Goal: Information Seeking & Learning: Learn about a topic

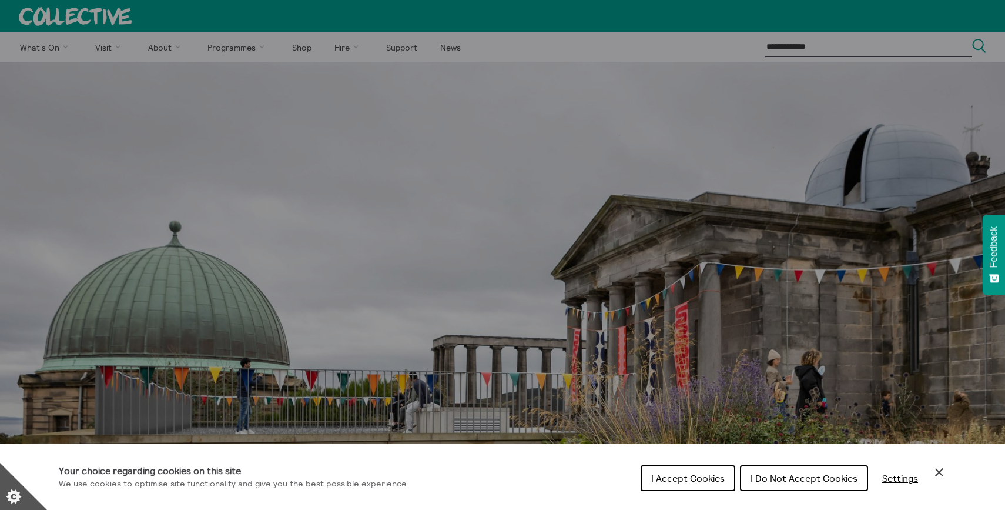
click at [704, 477] on span "I Accept Cookies" at bounding box center [687, 478] width 73 height 12
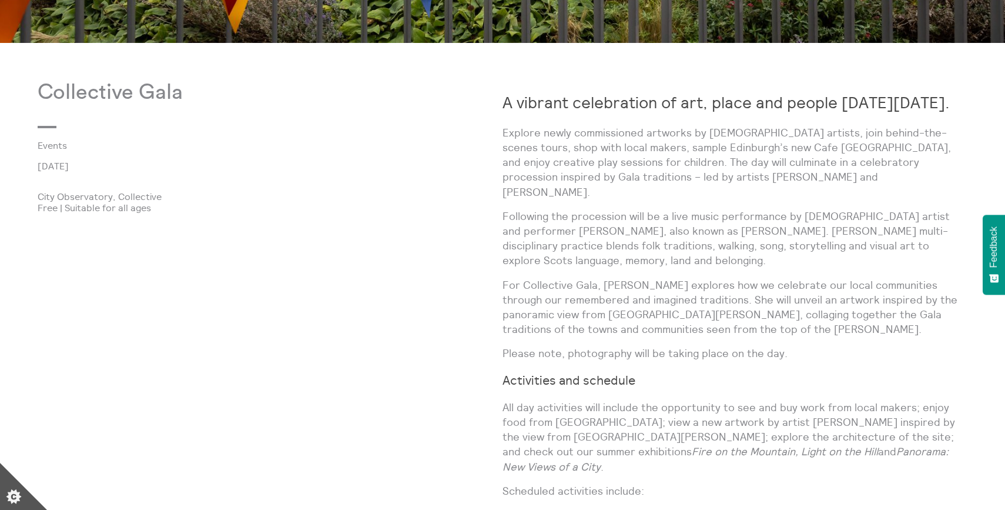
scroll to position [737, 0]
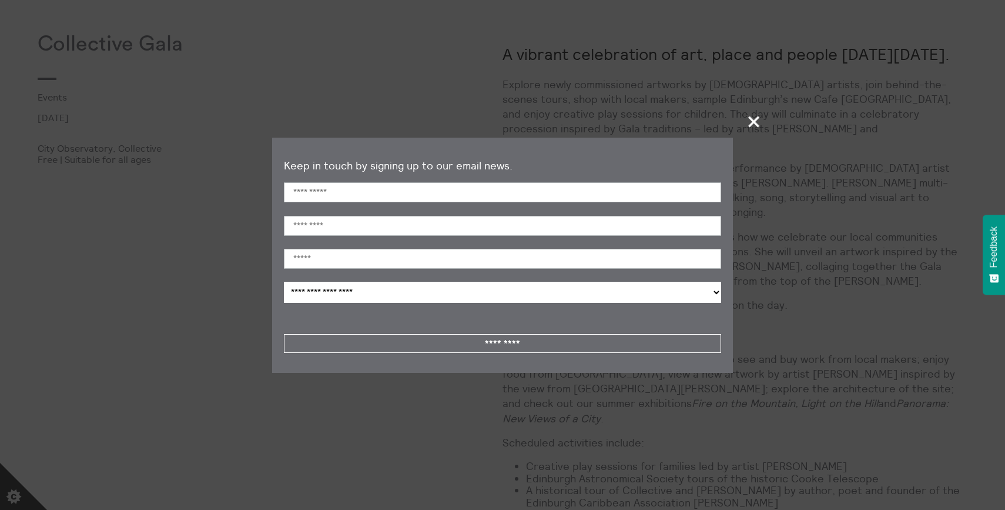
click at [752, 108] on button "+" at bounding box center [755, 122] width 24 height 34
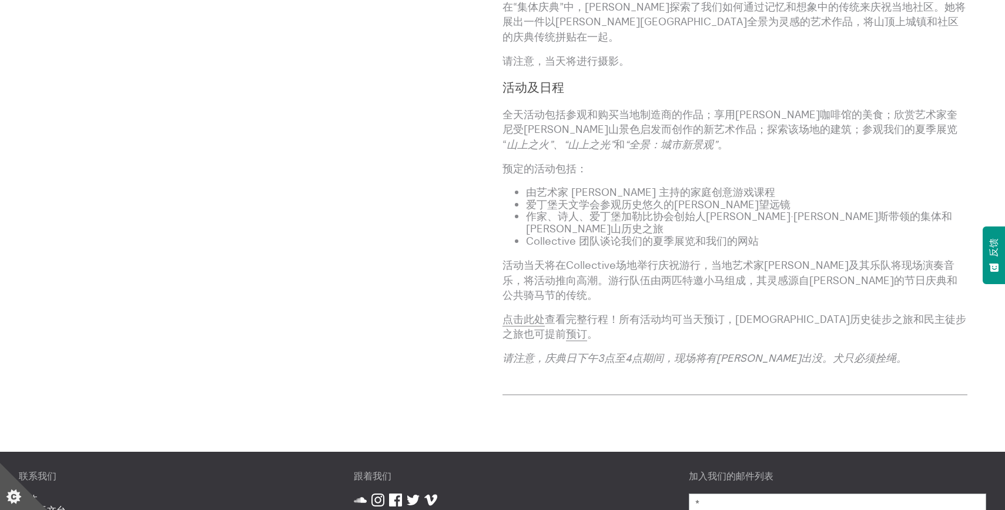
scroll to position [940, 0]
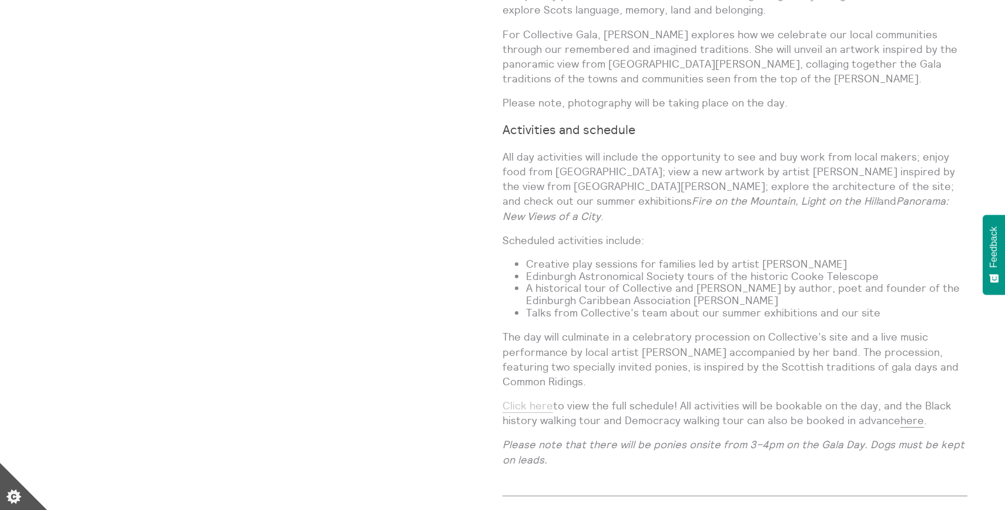
click at [537, 399] on link "Click here" at bounding box center [528, 406] width 51 height 14
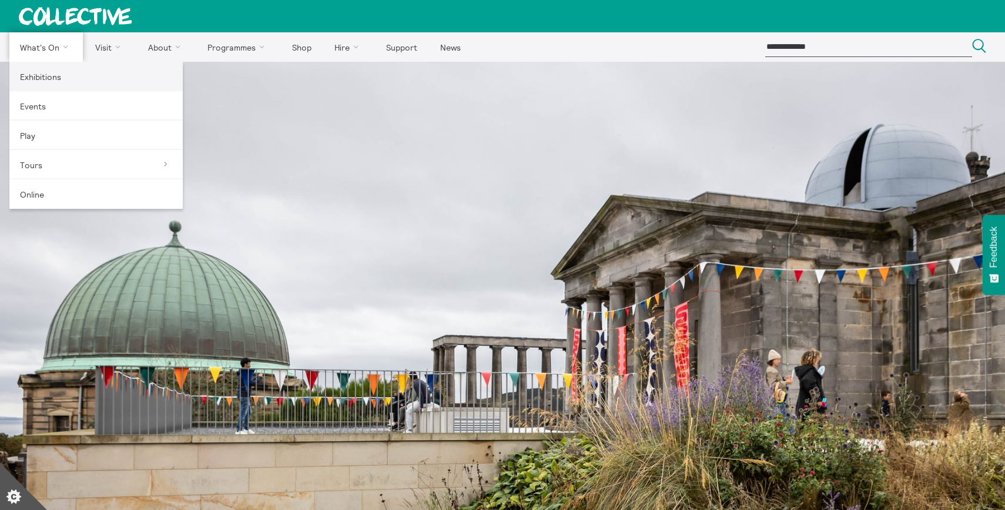
click at [42, 75] on link "Exhibitions" at bounding box center [95, 76] width 173 height 29
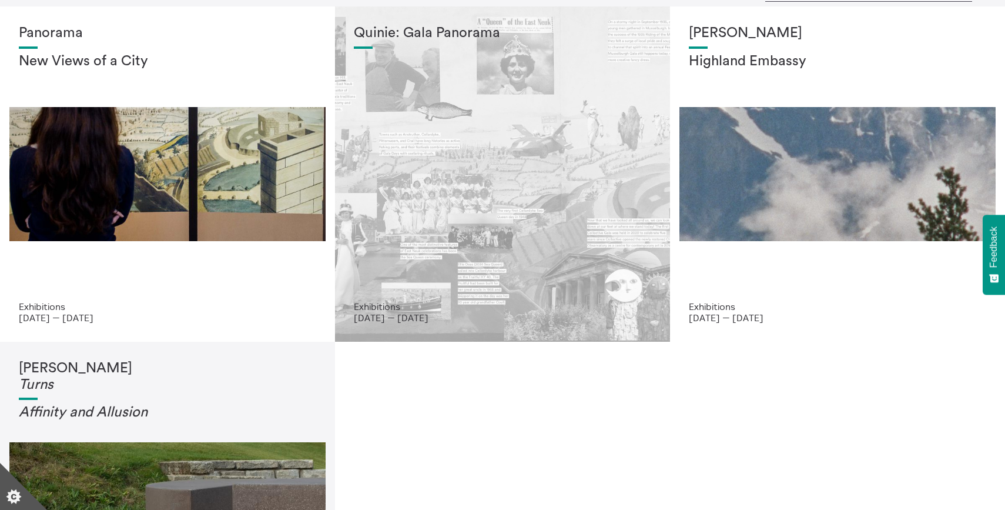
scroll to position [57, 0]
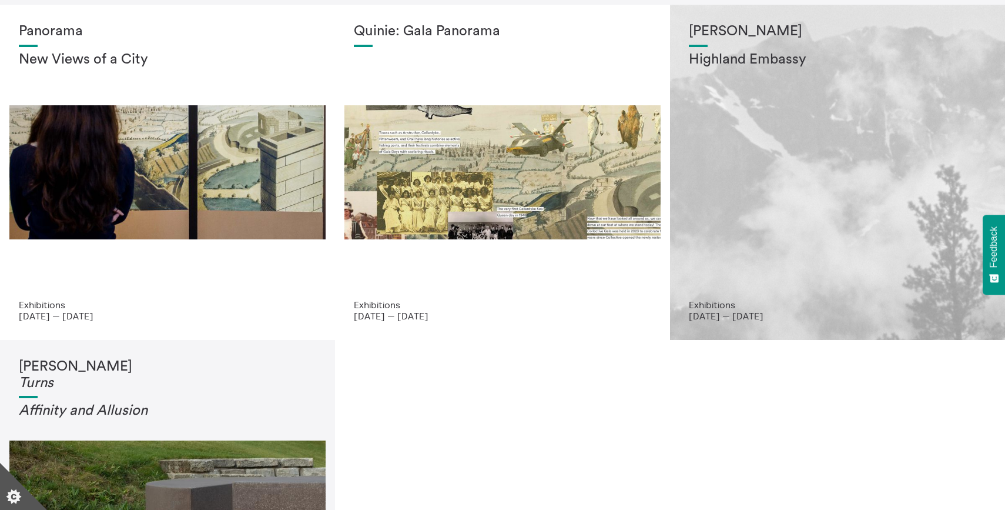
click at [767, 224] on div "Shen Xin Highland Embassy" at bounding box center [838, 162] width 298 height 276
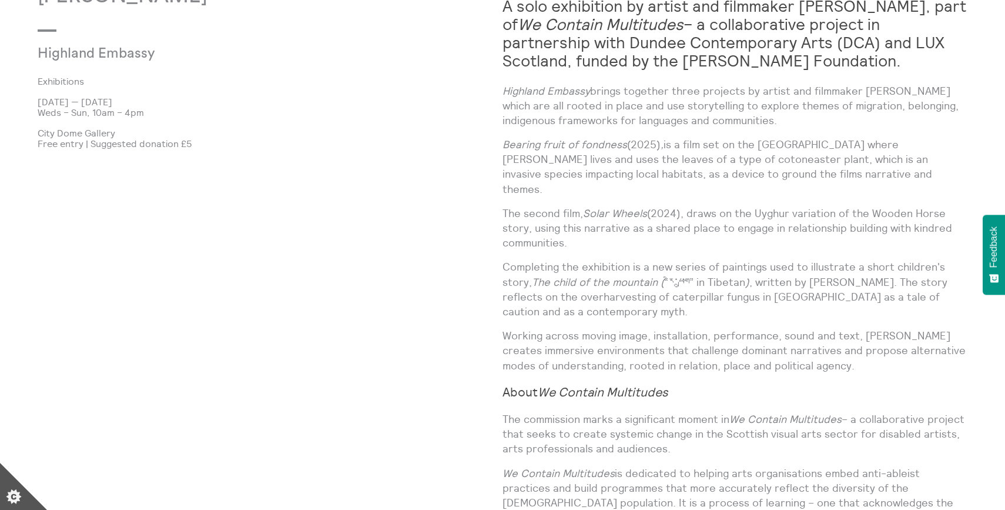
scroll to position [849, 0]
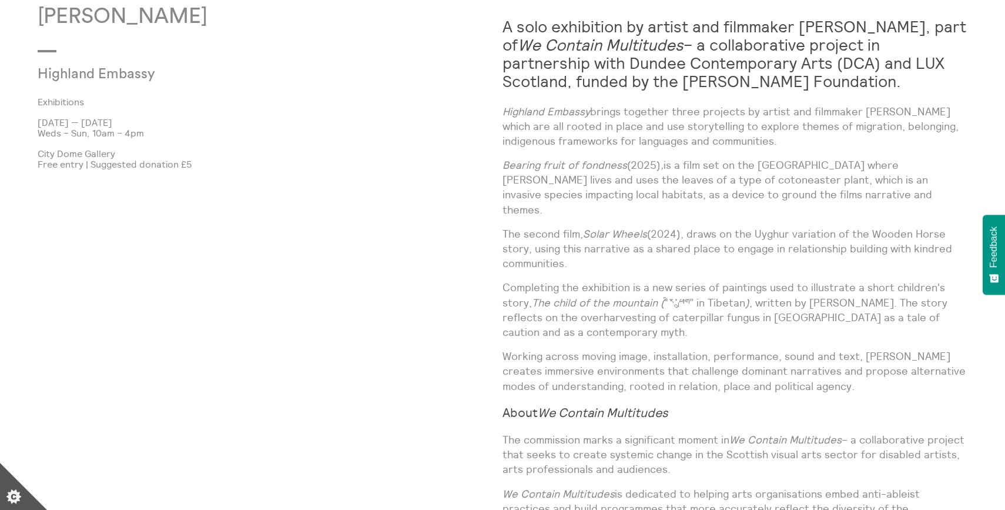
click at [703, 119] on p "Highland Embassy brings together three projects by artist and filmmaker Shen Xi…" at bounding box center [735, 126] width 465 height 45
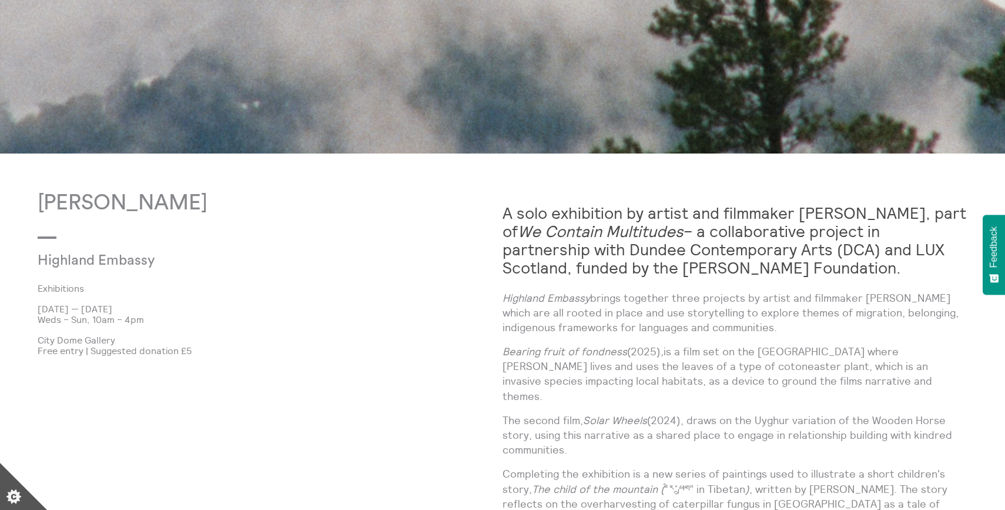
scroll to position [674, 0]
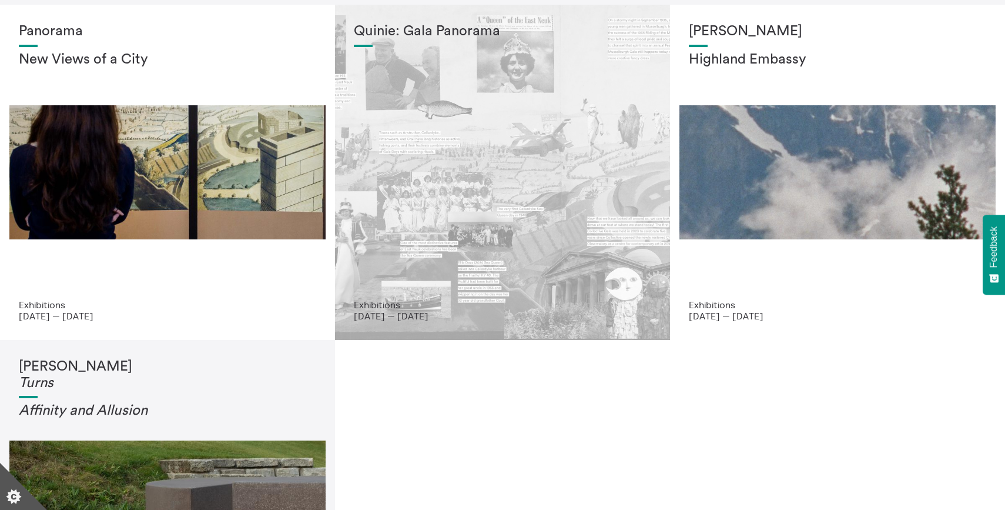
click at [503, 159] on div "Quinie: Gala Panorama" at bounding box center [503, 162] width 298 height 276
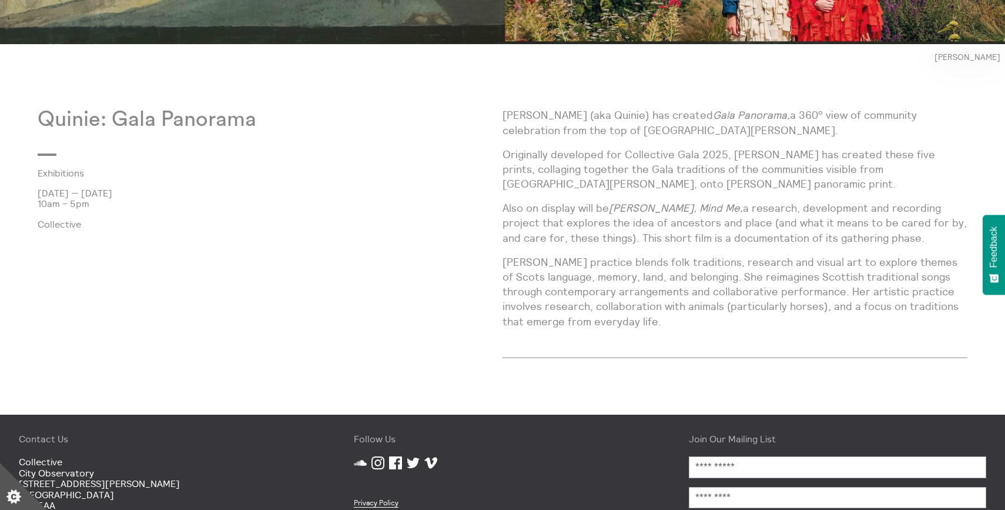
scroll to position [720, 0]
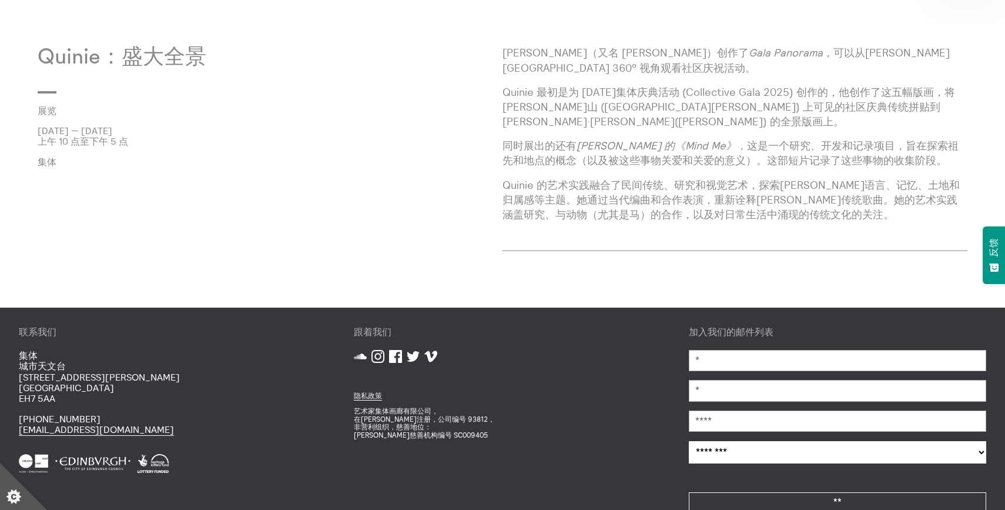
scroll to position [791, 0]
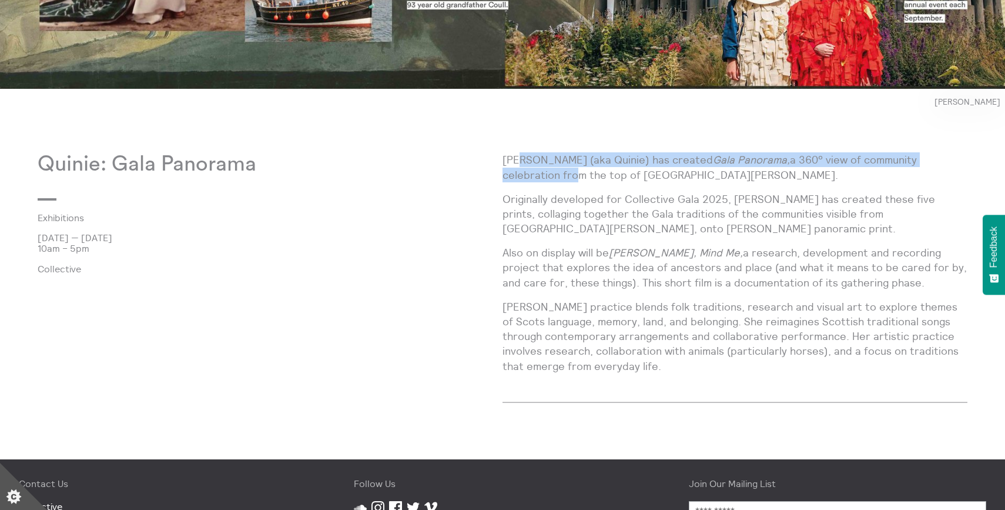
click at [518, 168] on p "[PERSON_NAME] (aka Quinie) has created Gala Panorama, a 360° view of community …" at bounding box center [735, 166] width 465 height 29
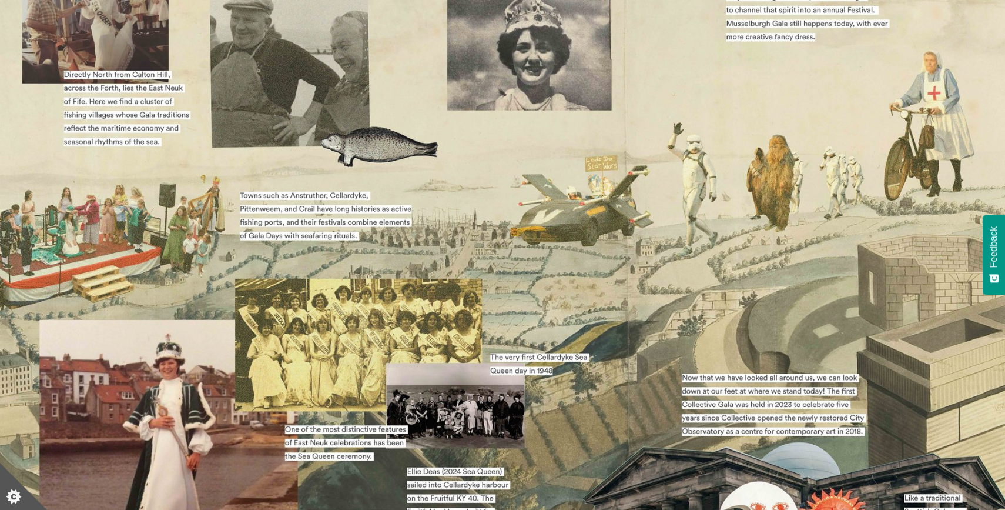
scroll to position [0, 0]
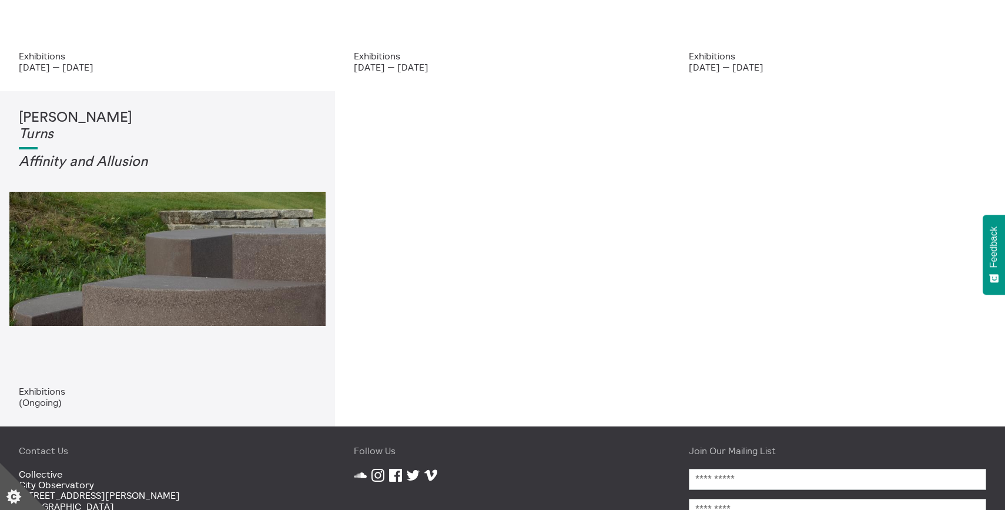
scroll to position [318, 0]
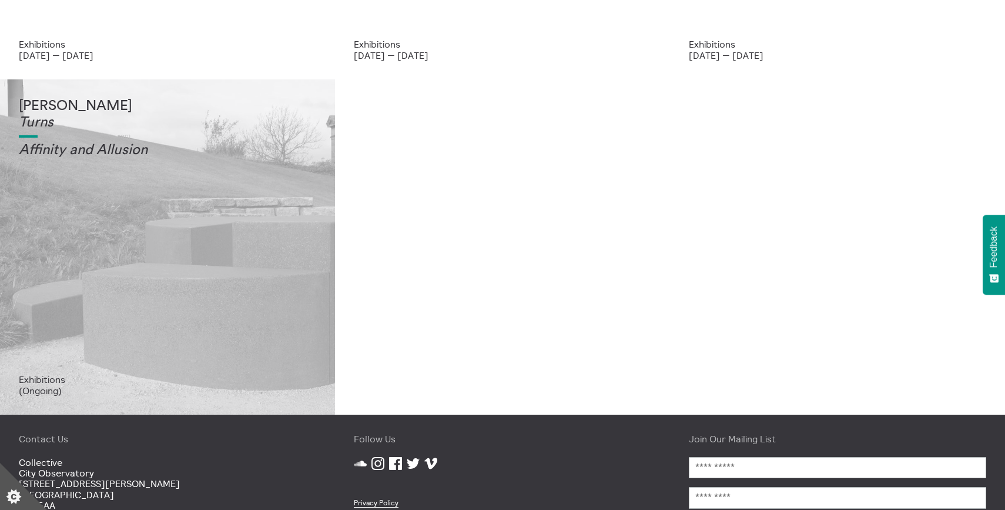
click at [313, 278] on div "Tessa Lynch Turns Affinity and Allusi on" at bounding box center [168, 236] width 298 height 276
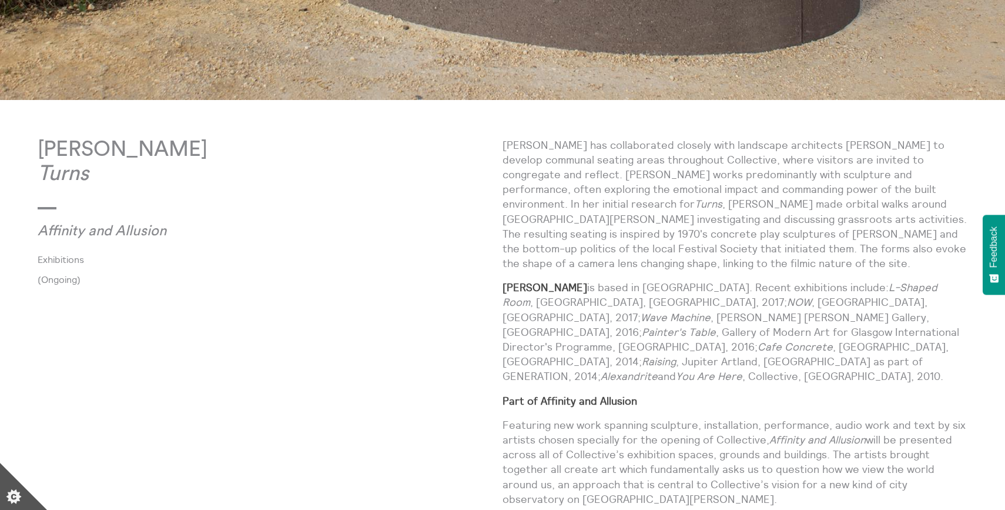
scroll to position [581, 0]
click at [907, 268] on p "[PERSON_NAME] has collaborated closely with landscape architects [PERSON_NAME] …" at bounding box center [735, 204] width 465 height 133
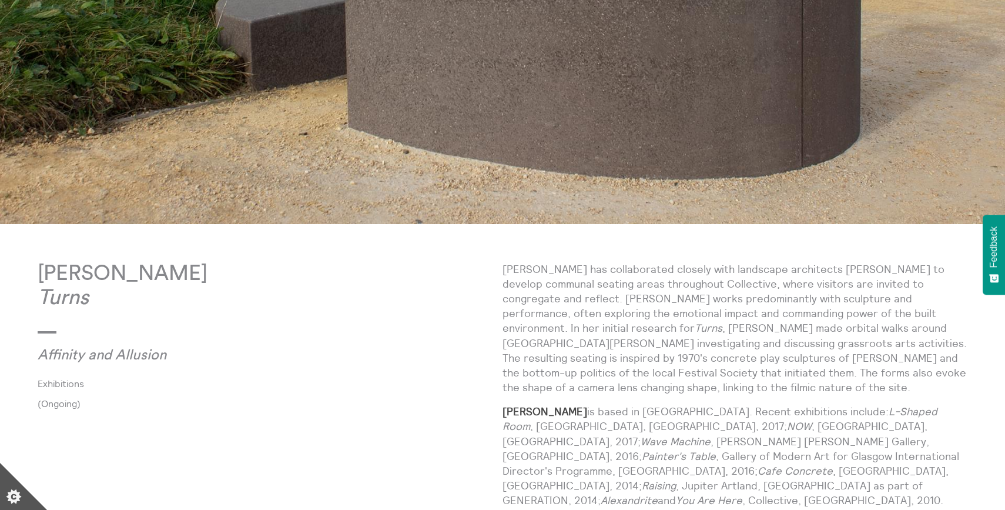
scroll to position [457, 0]
